Goal: Transaction & Acquisition: Register for event/course

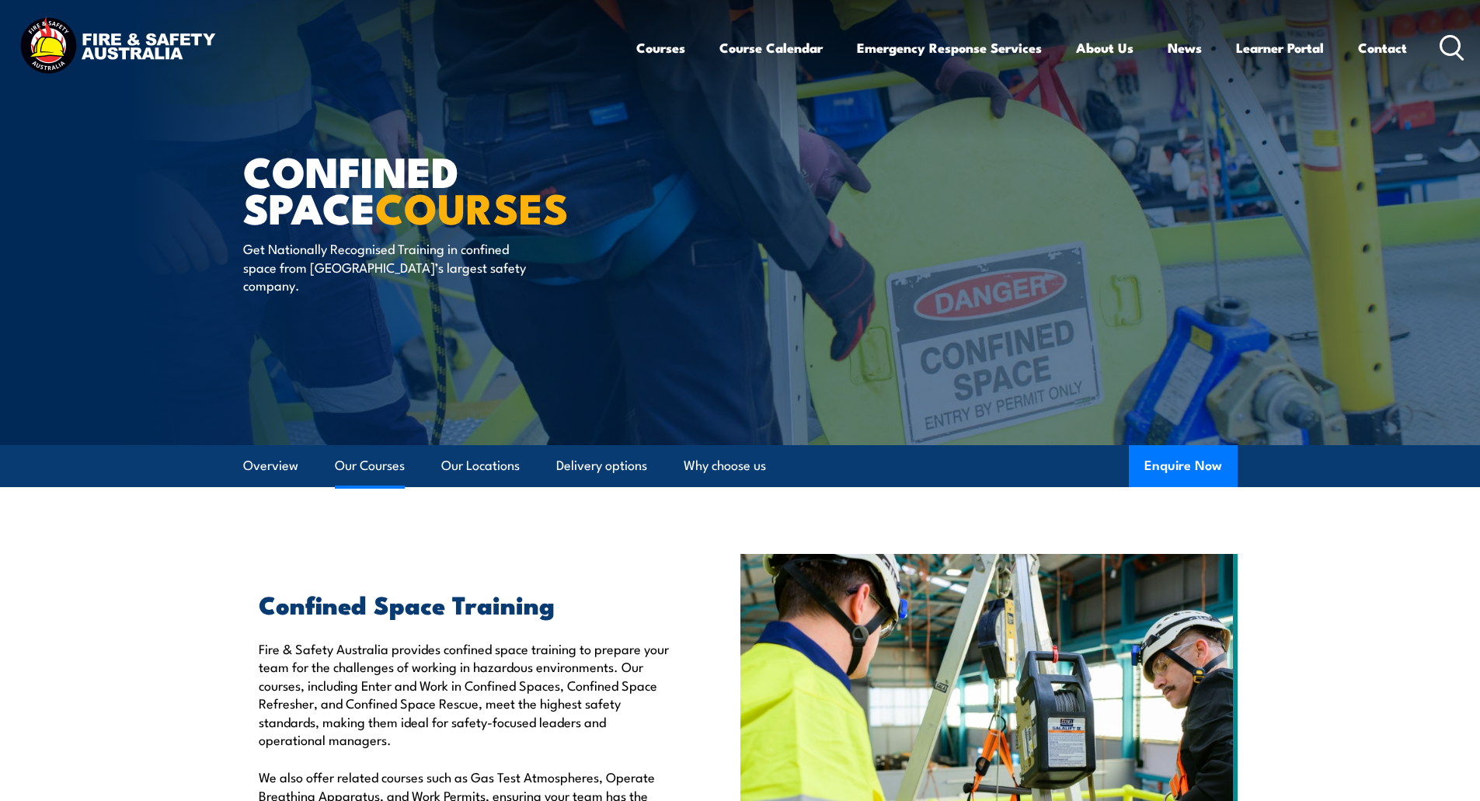
click at [357, 464] on link "Our Courses" at bounding box center [370, 465] width 70 height 41
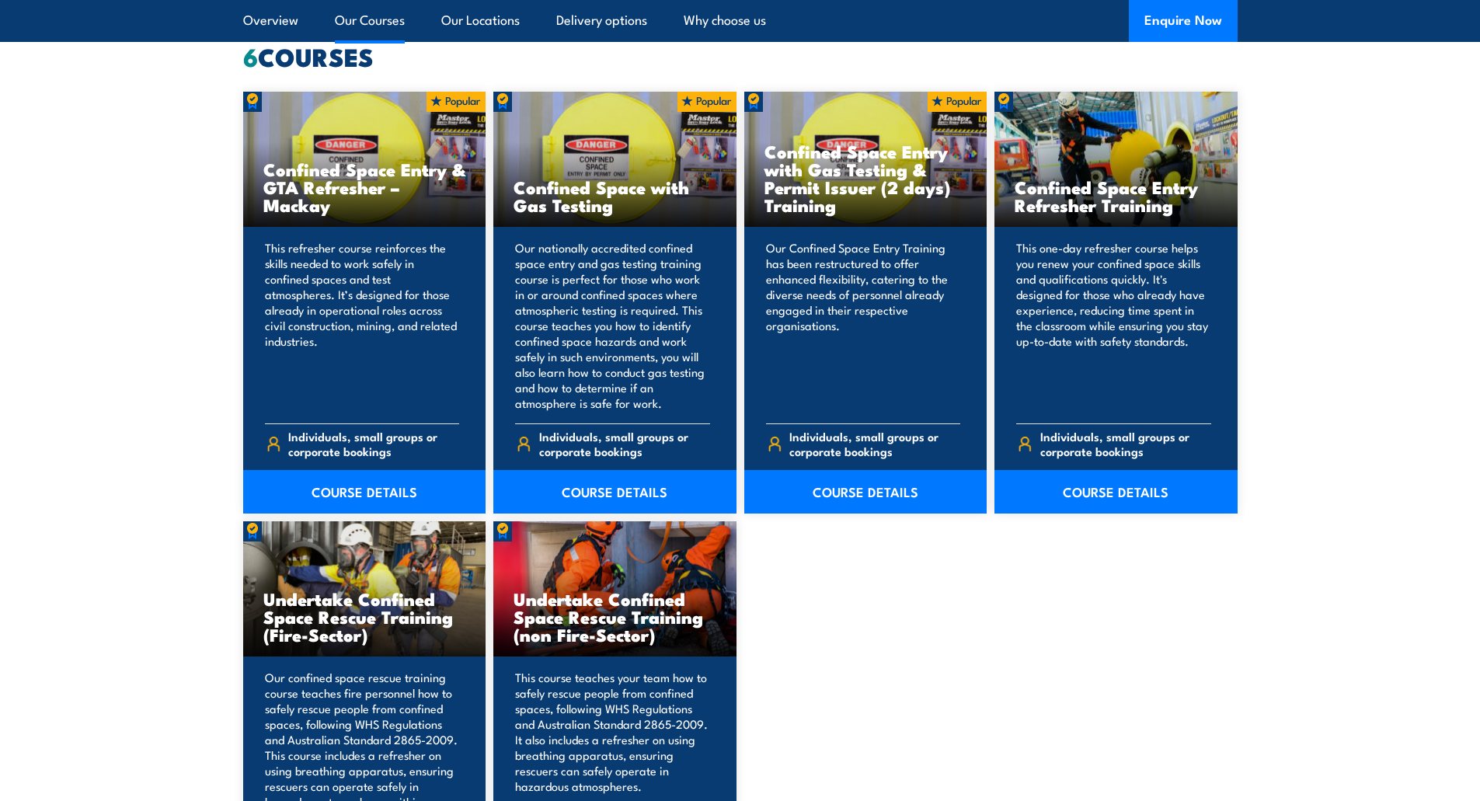
scroll to position [1178, 0]
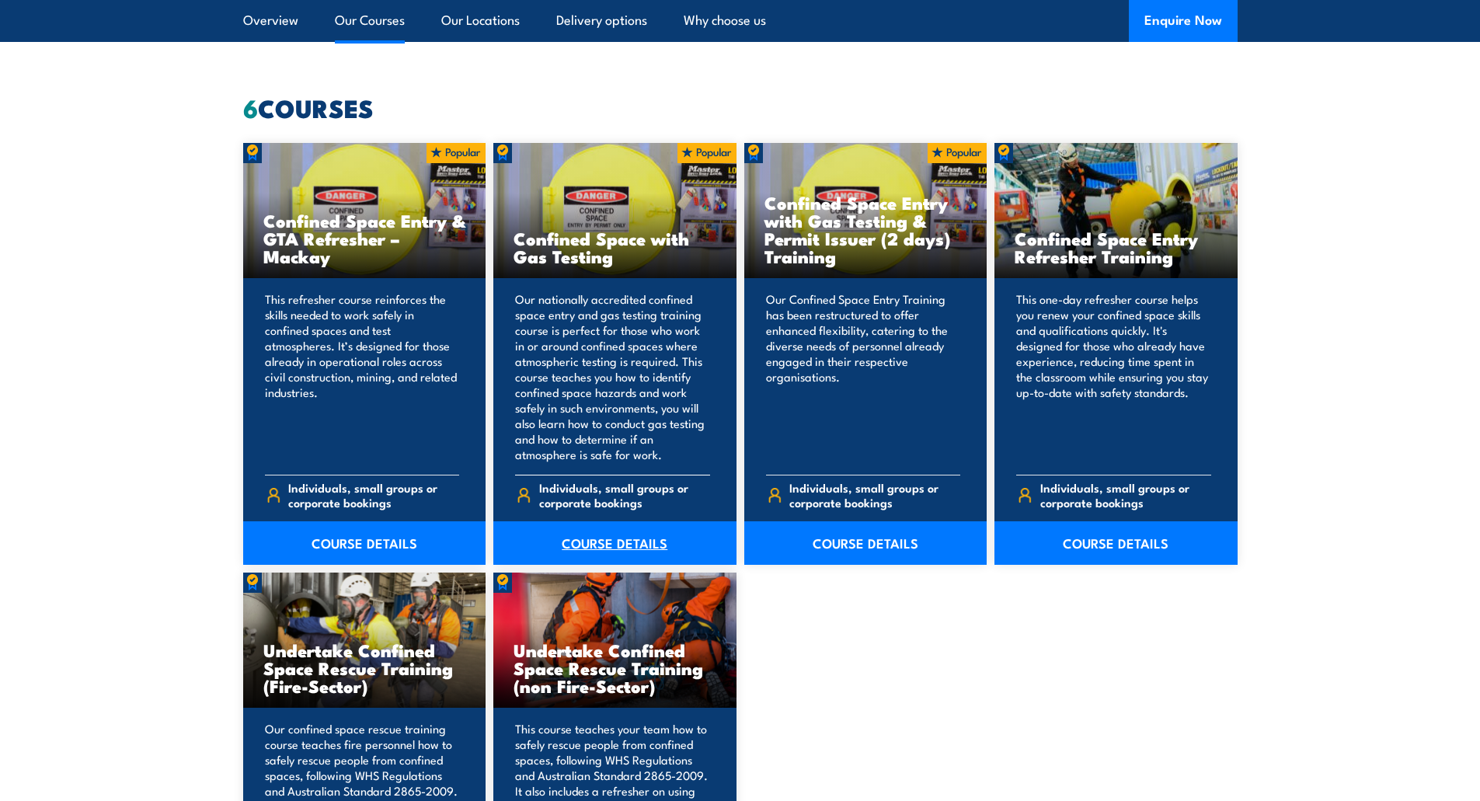
click at [570, 540] on link "COURSE DETAILS" at bounding box center [614, 542] width 243 height 43
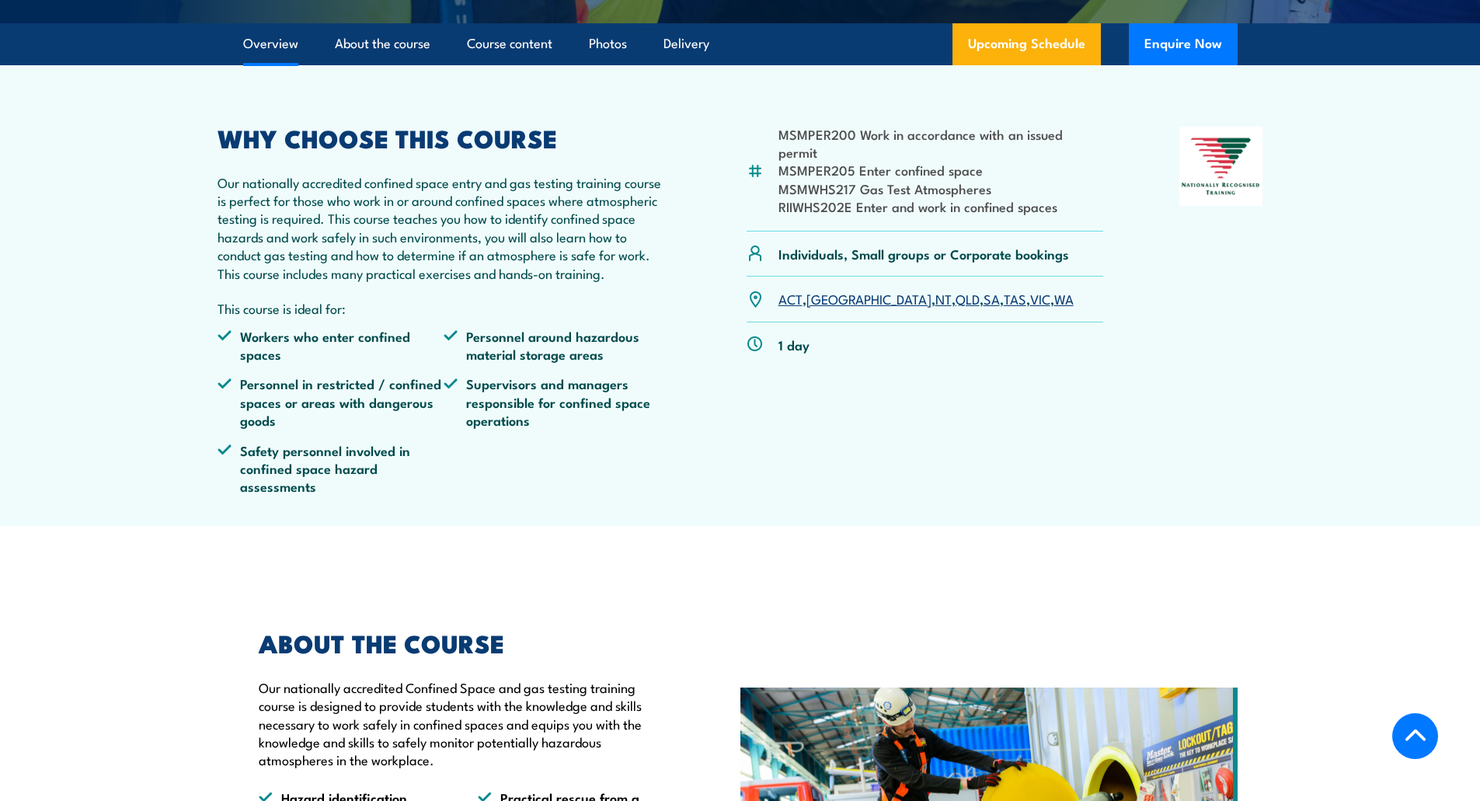
scroll to position [466, 0]
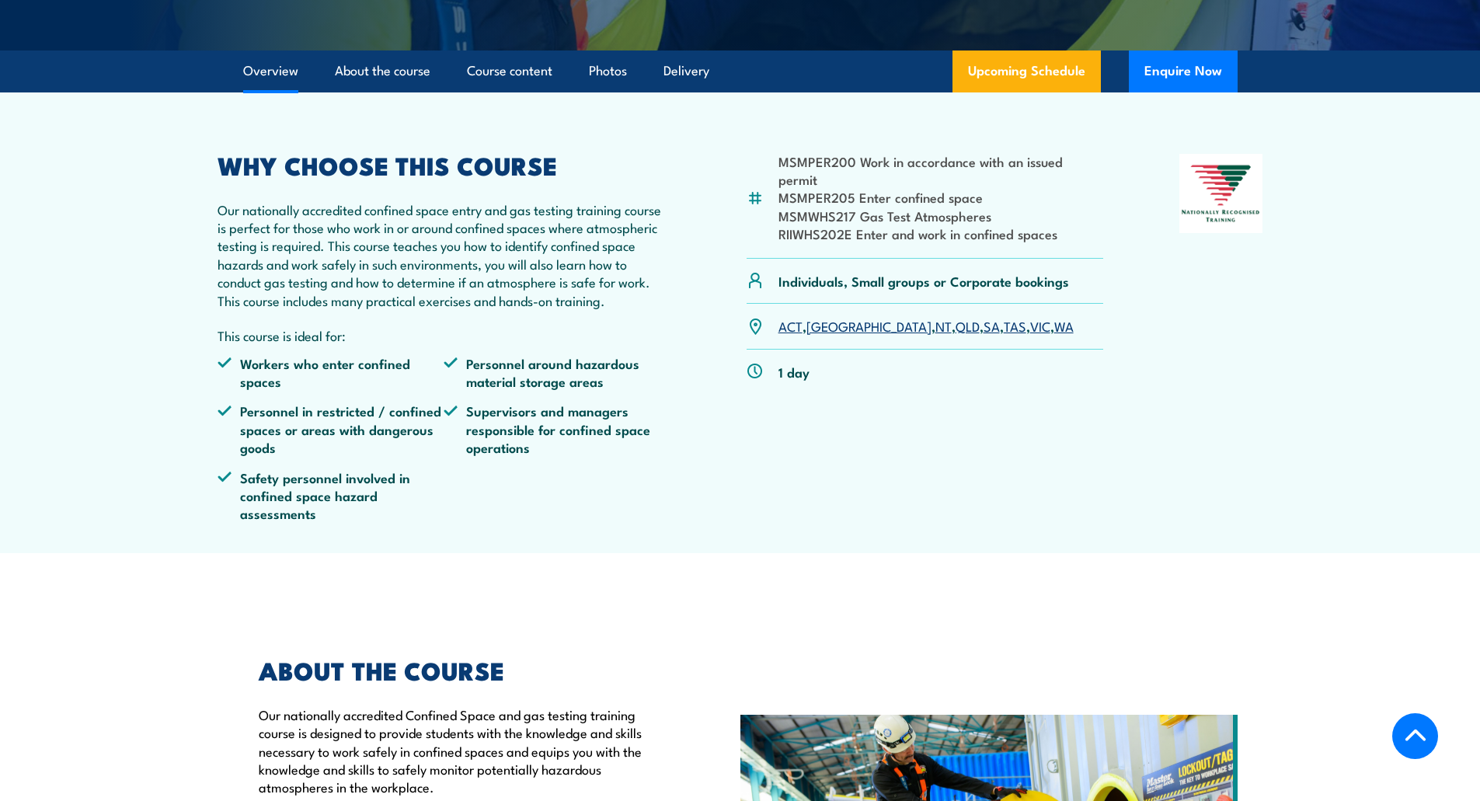
click at [983, 335] on link "SA" at bounding box center [991, 325] width 16 height 19
